Goal: Task Accomplishment & Management: Manage account settings

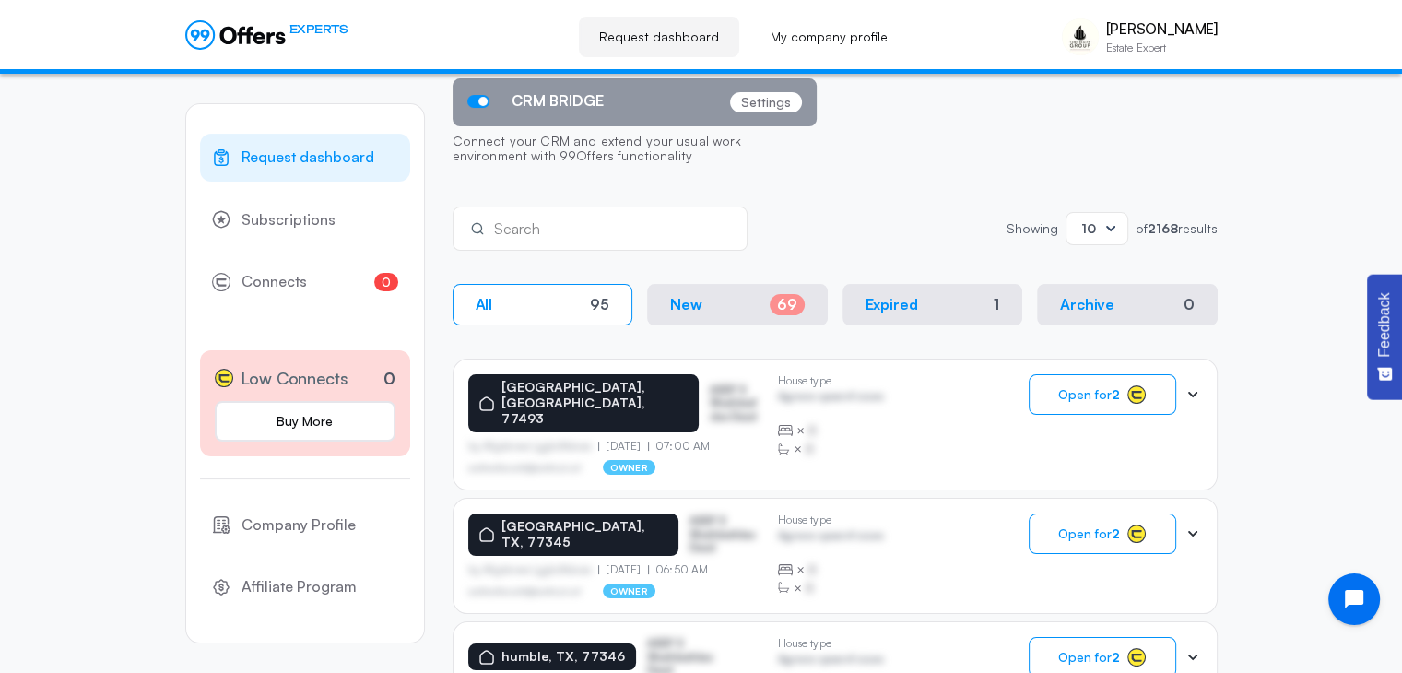
scroll to position [184, 0]
click at [328, 375] on span "Low Connects" at bounding box center [295, 378] width 108 height 27
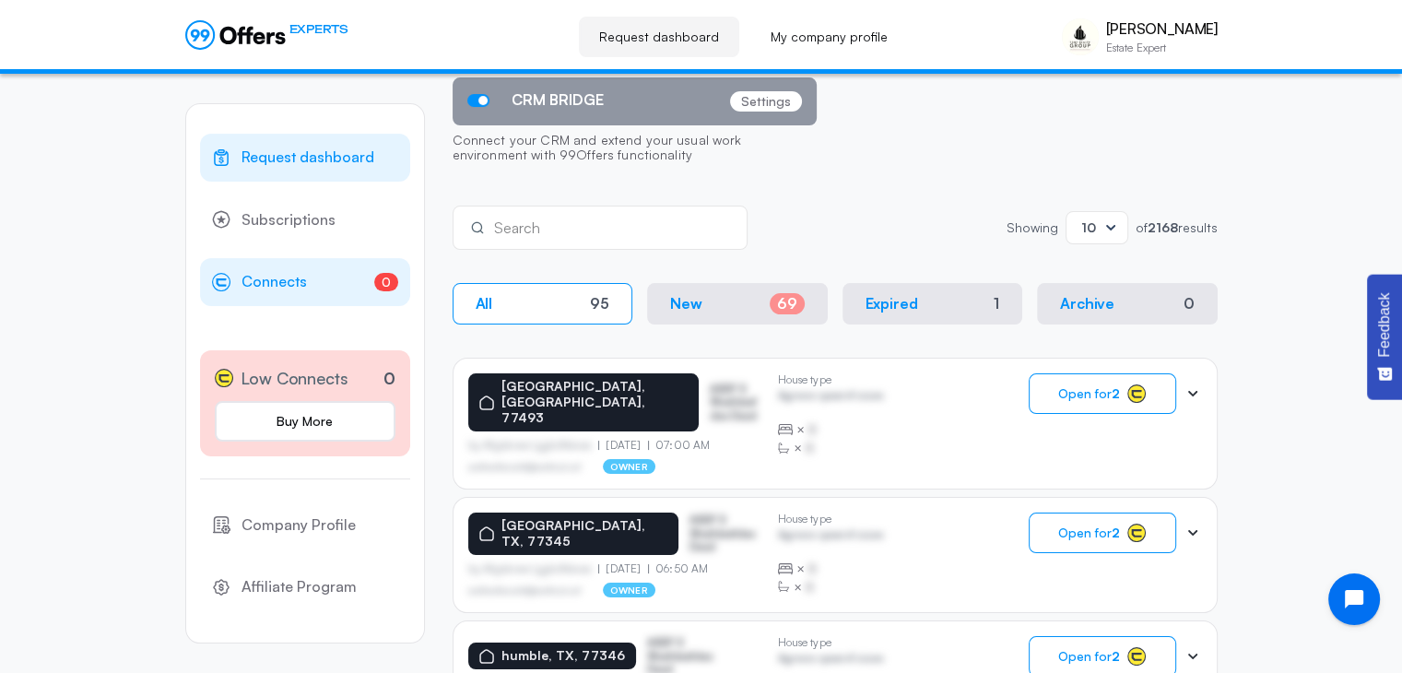
click at [355, 289] on link "0 Connects 0" at bounding box center [305, 282] width 210 height 48
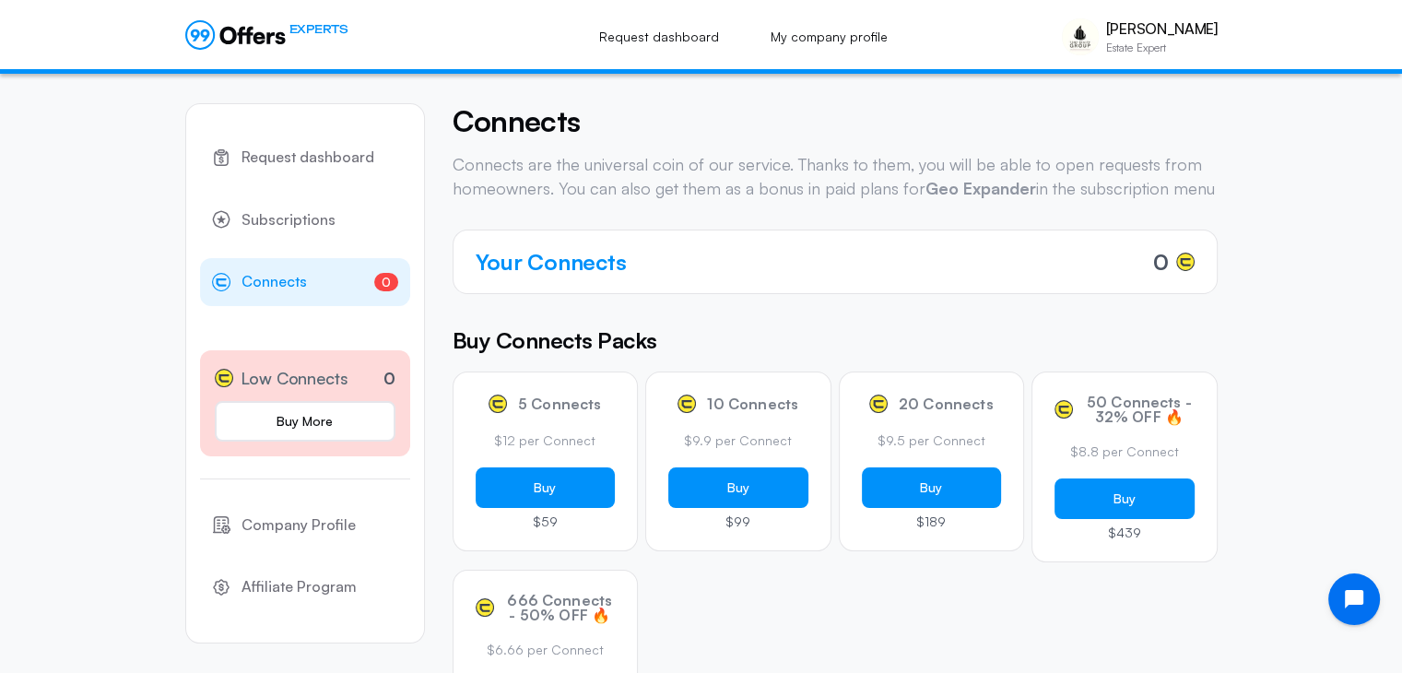
click at [340, 381] on span "Low Connects" at bounding box center [295, 378] width 108 height 27
click at [340, 158] on span "Request dashboard" at bounding box center [308, 158] width 133 height 24
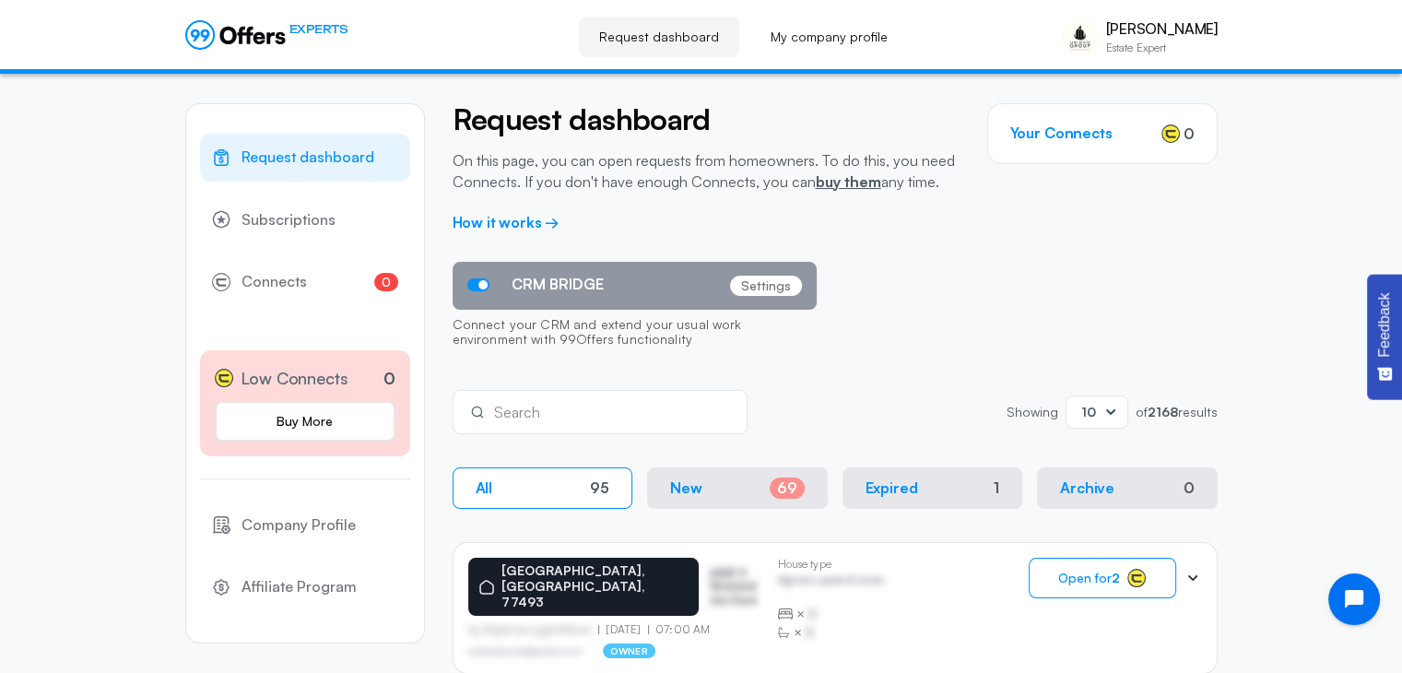
click at [754, 492] on button "New 69" at bounding box center [737, 487] width 181 height 41
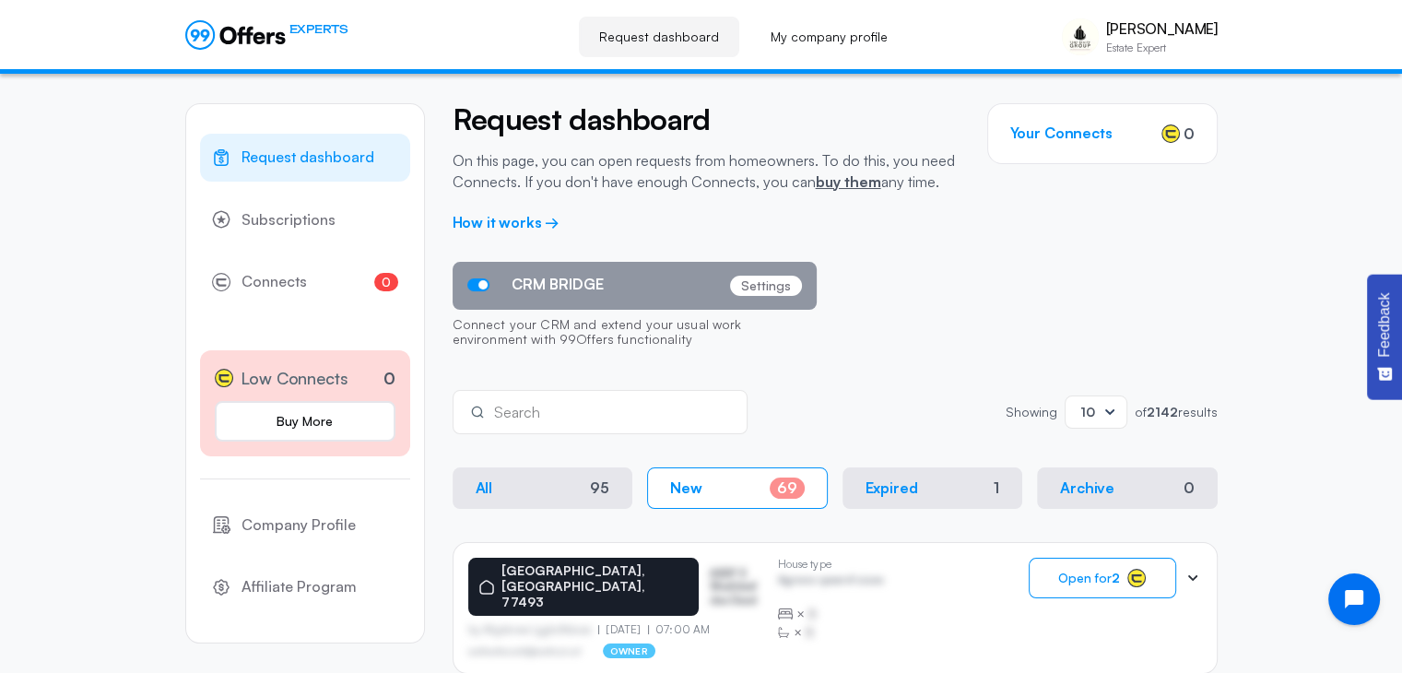
scroll to position [184, 0]
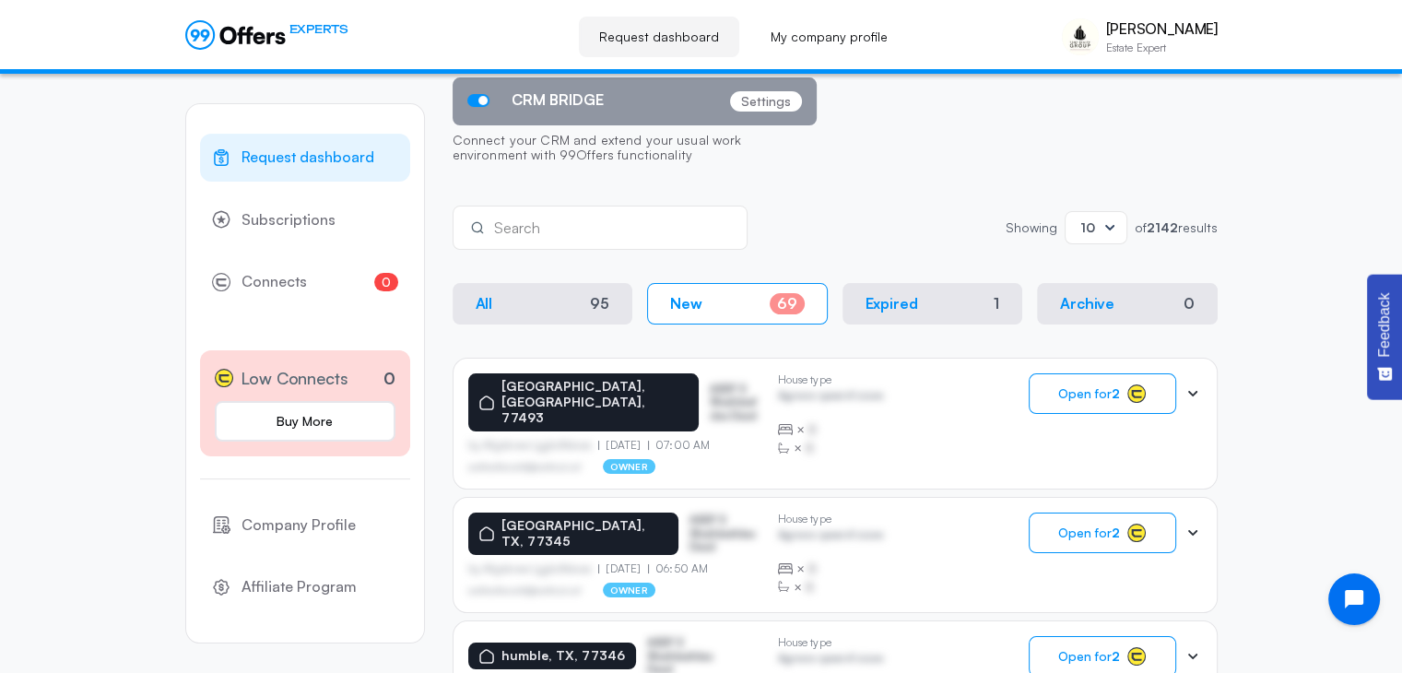
click at [568, 309] on button "All 95" at bounding box center [543, 303] width 181 height 41
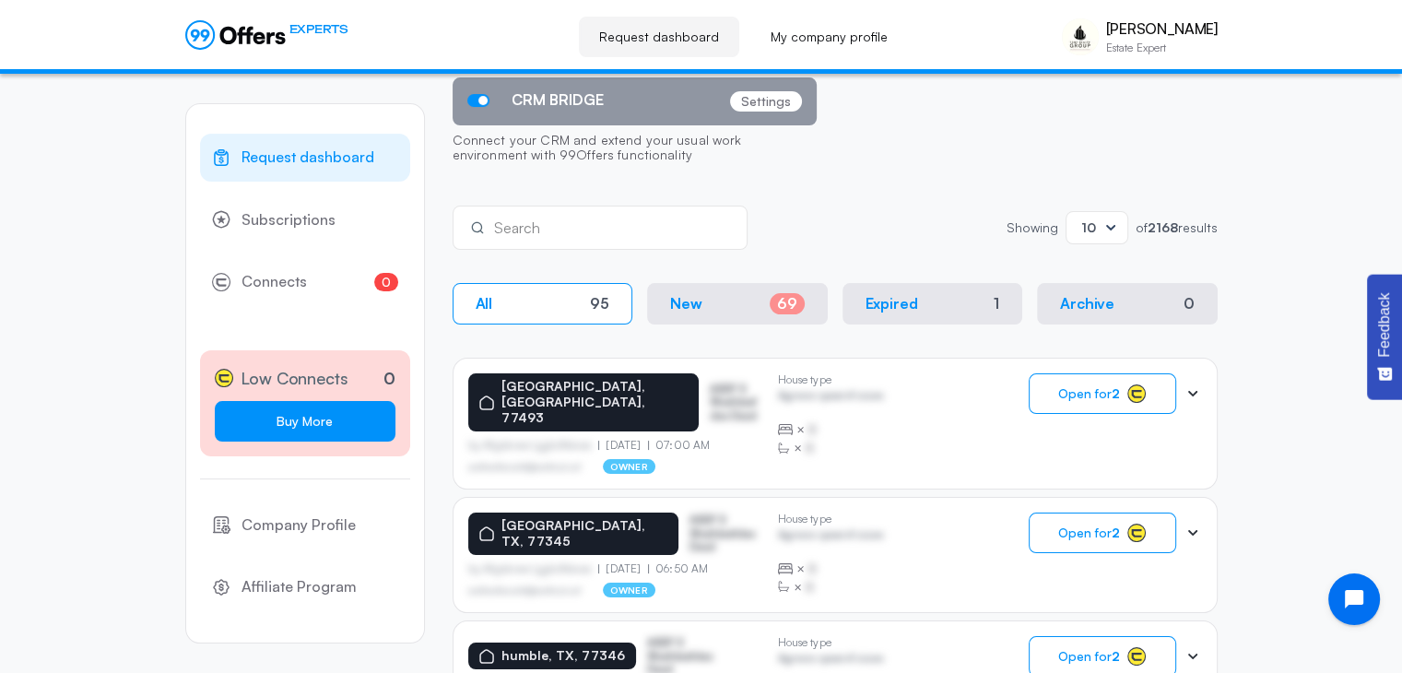
click at [321, 440] on link "Buy More" at bounding box center [305, 421] width 181 height 41
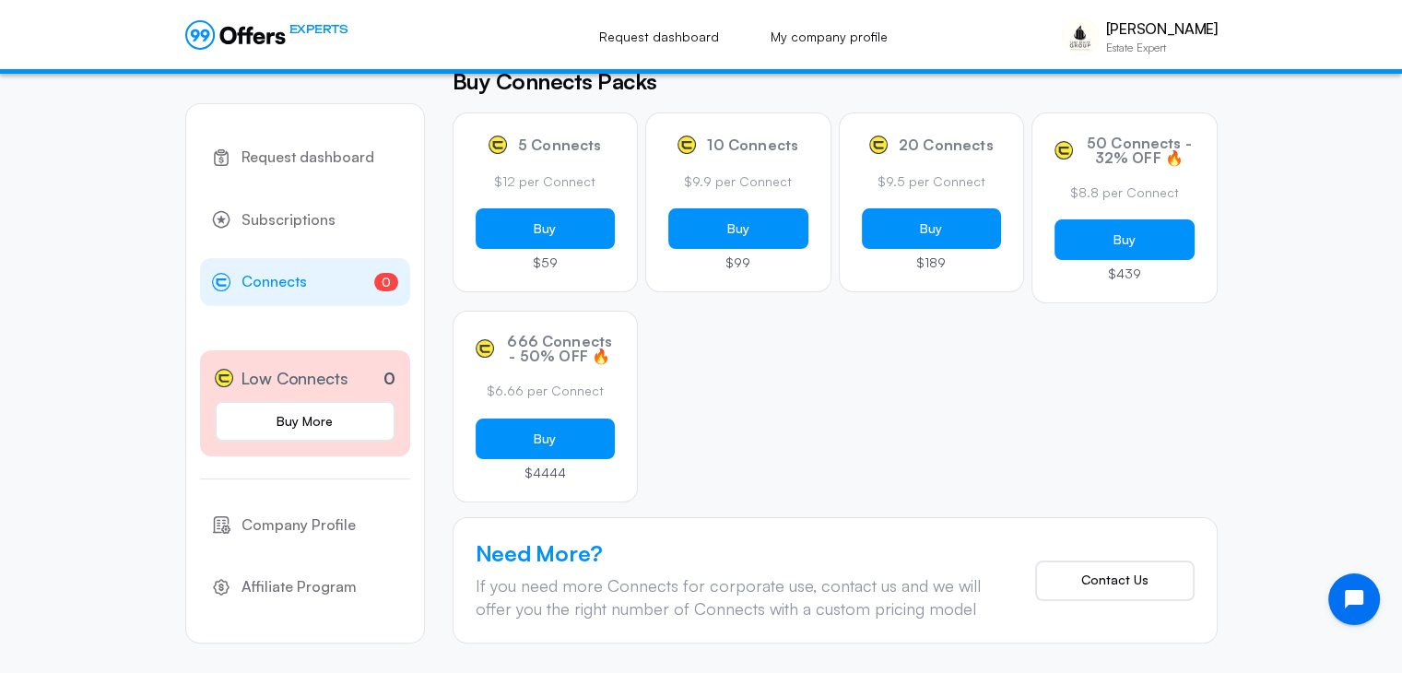
scroll to position [281, 0]
click at [262, 42] on icon at bounding box center [259, 37] width 12 height 12
